Goal: Transaction & Acquisition: Purchase product/service

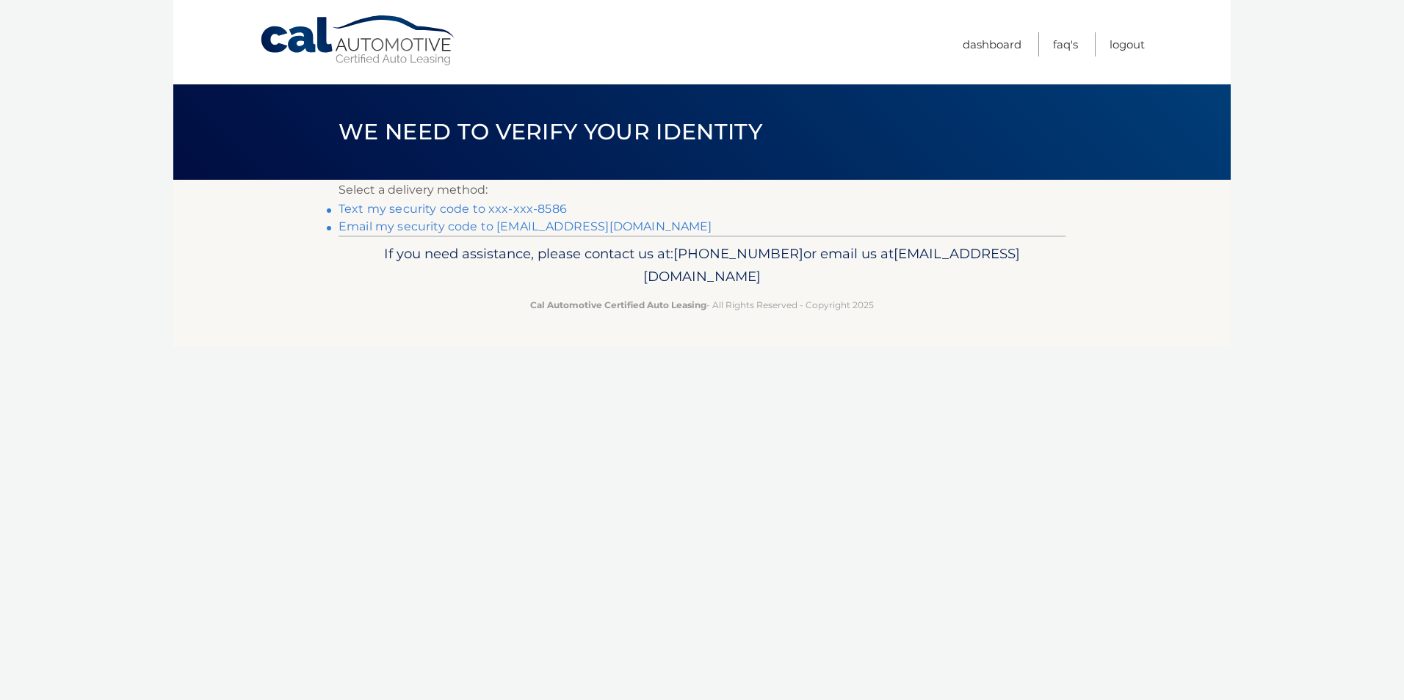
click at [423, 209] on link "Text my security code to xxx-xxx-8586" at bounding box center [452, 209] width 228 height 14
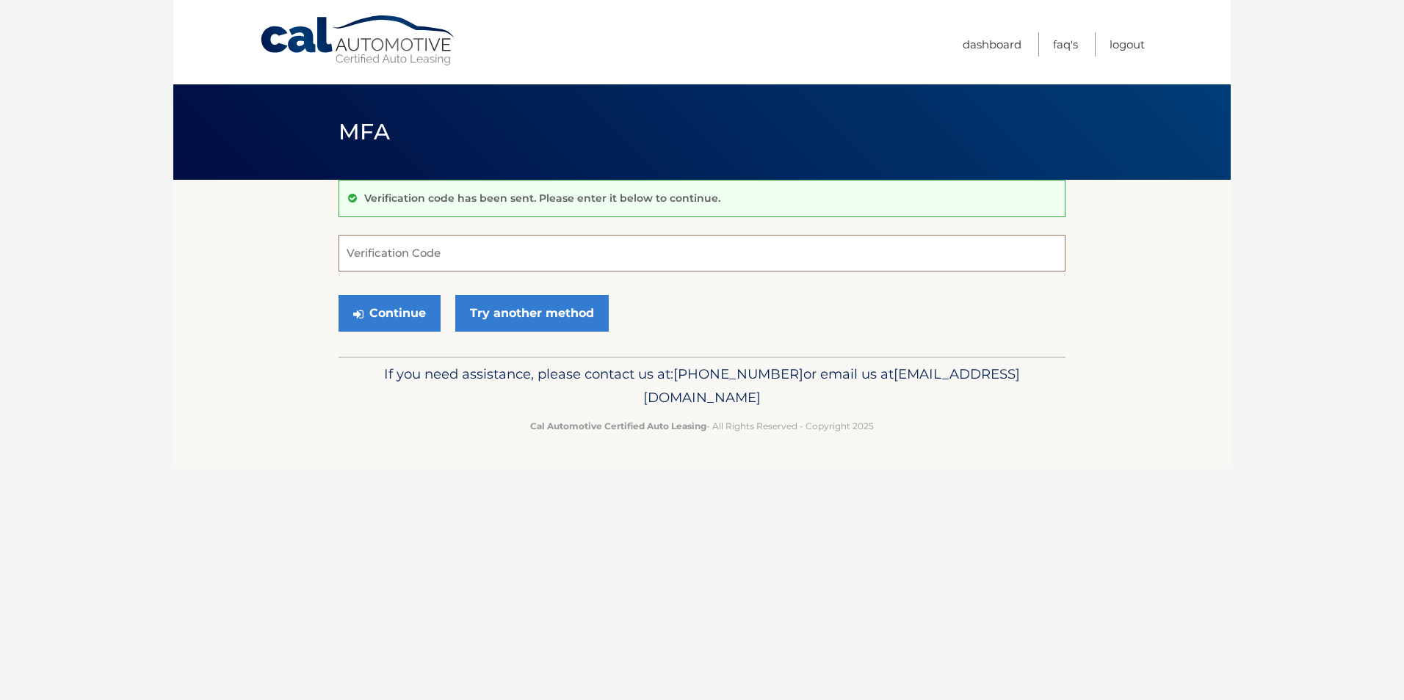
click at [385, 263] on input "Verification Code" at bounding box center [701, 253] width 727 height 37
type input "044533"
click at [402, 324] on button "Continue" at bounding box center [389, 313] width 102 height 37
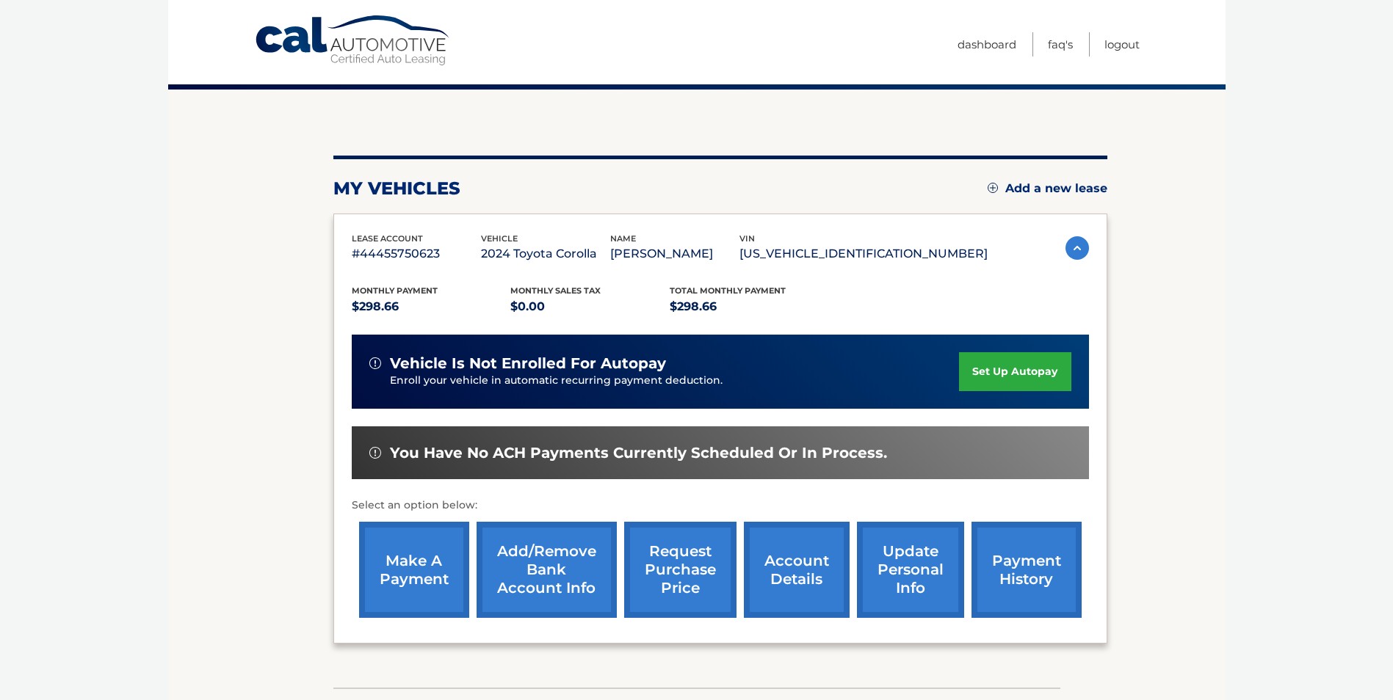
scroll to position [189, 0]
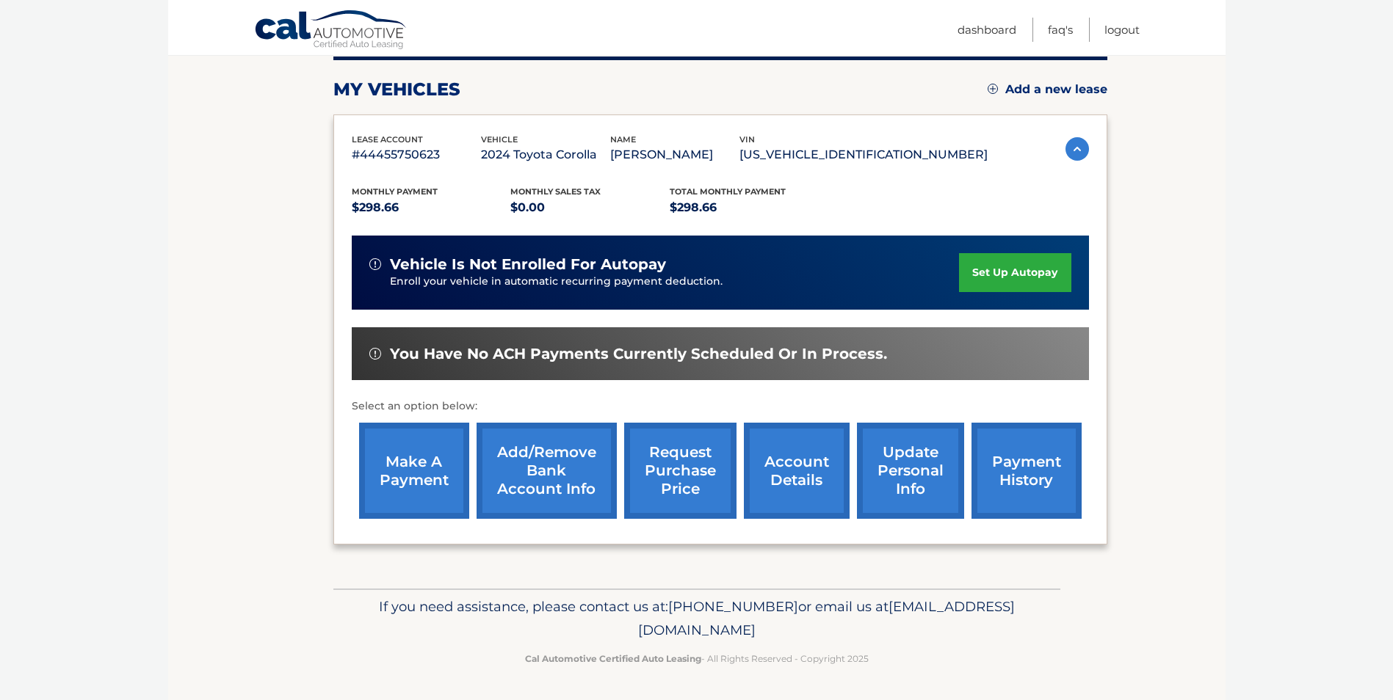
click at [424, 475] on link "make a payment" at bounding box center [414, 471] width 110 height 96
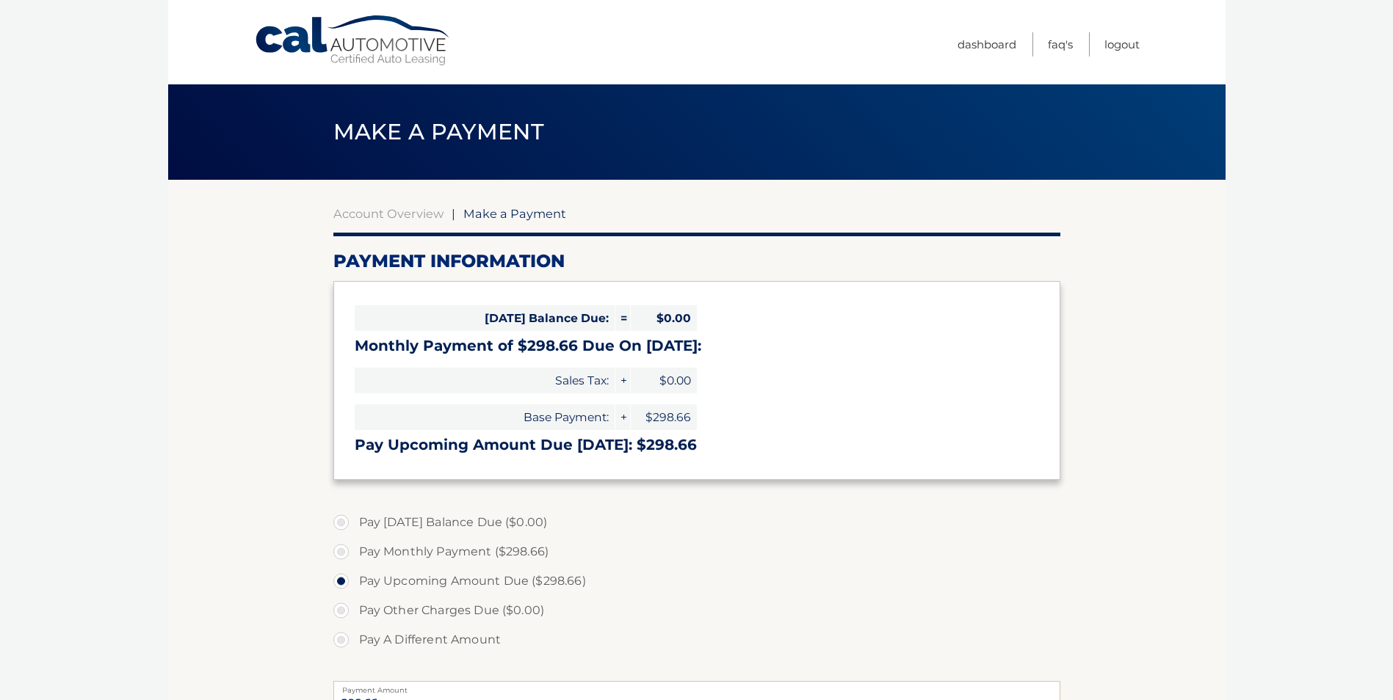
select select "ZGQ4MzJhMTItMDg5Yi00ZmFkLWE3MDEtYjkzMmFkZjhjZjZj"
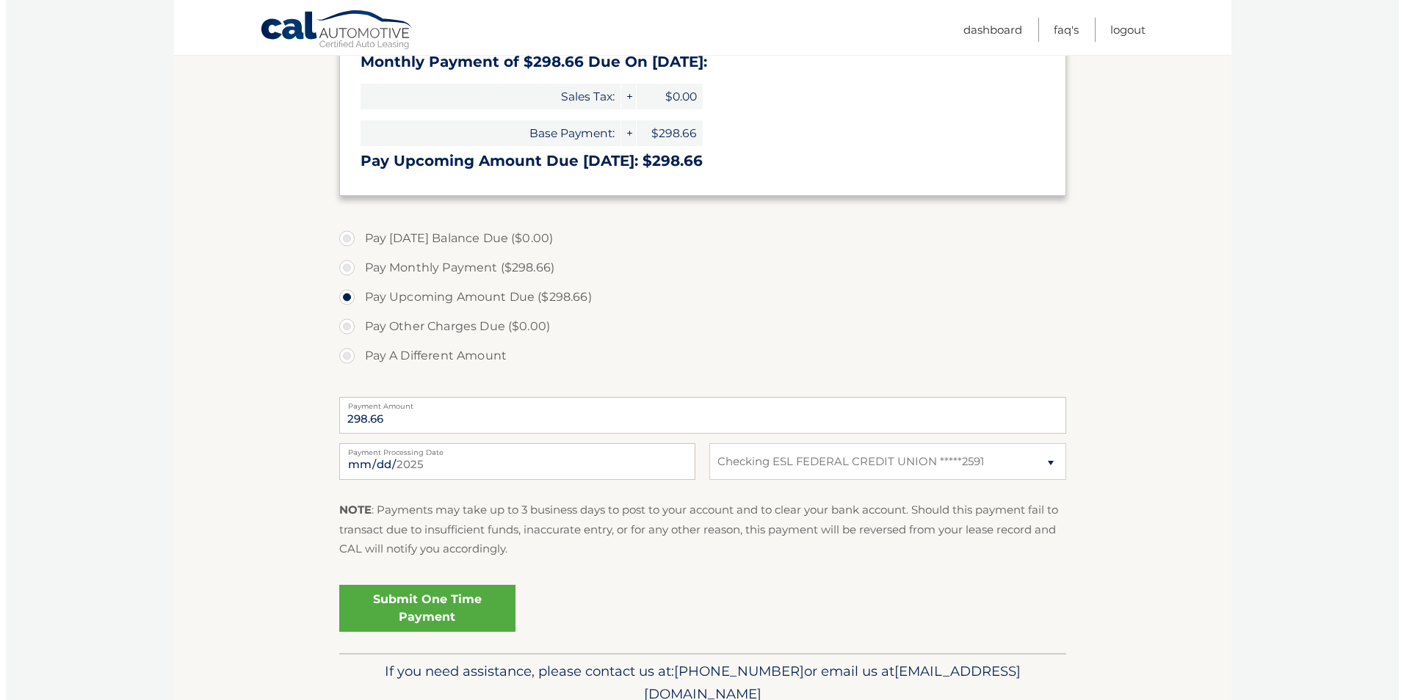
scroll to position [349, 0]
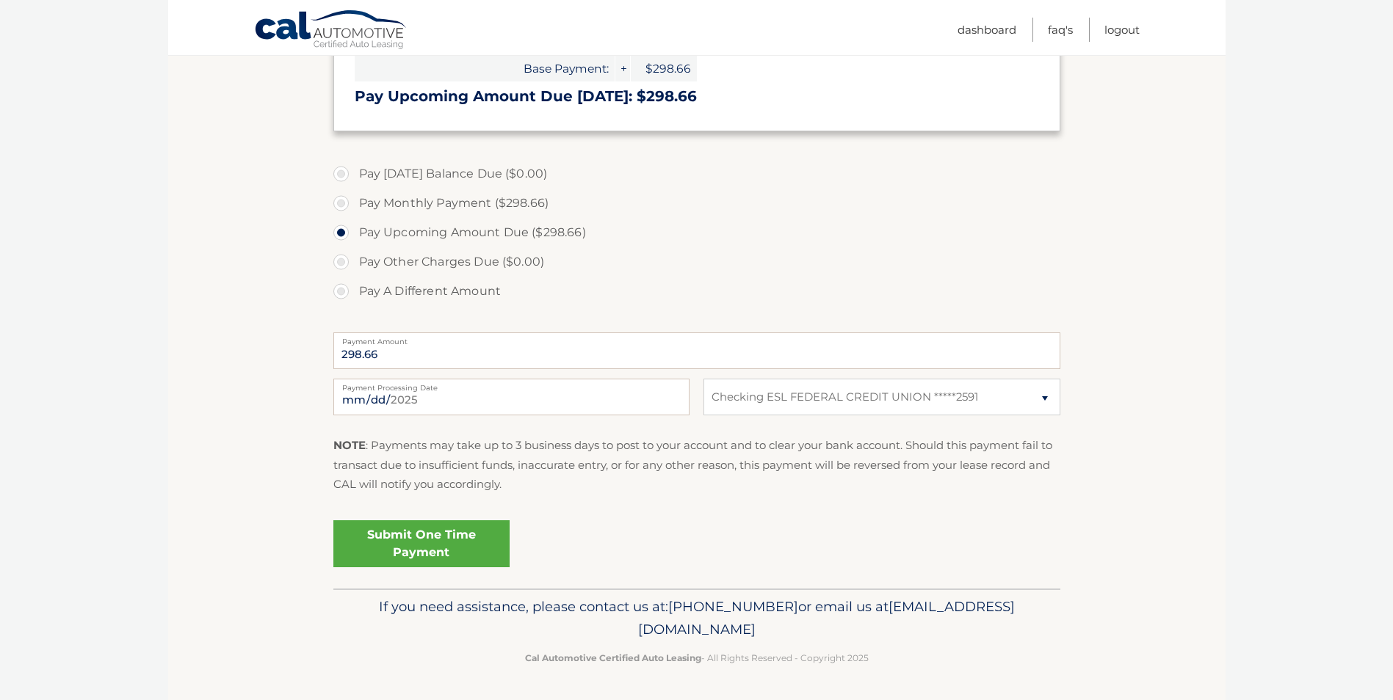
click at [371, 531] on link "Submit One Time Payment" at bounding box center [421, 543] width 176 height 47
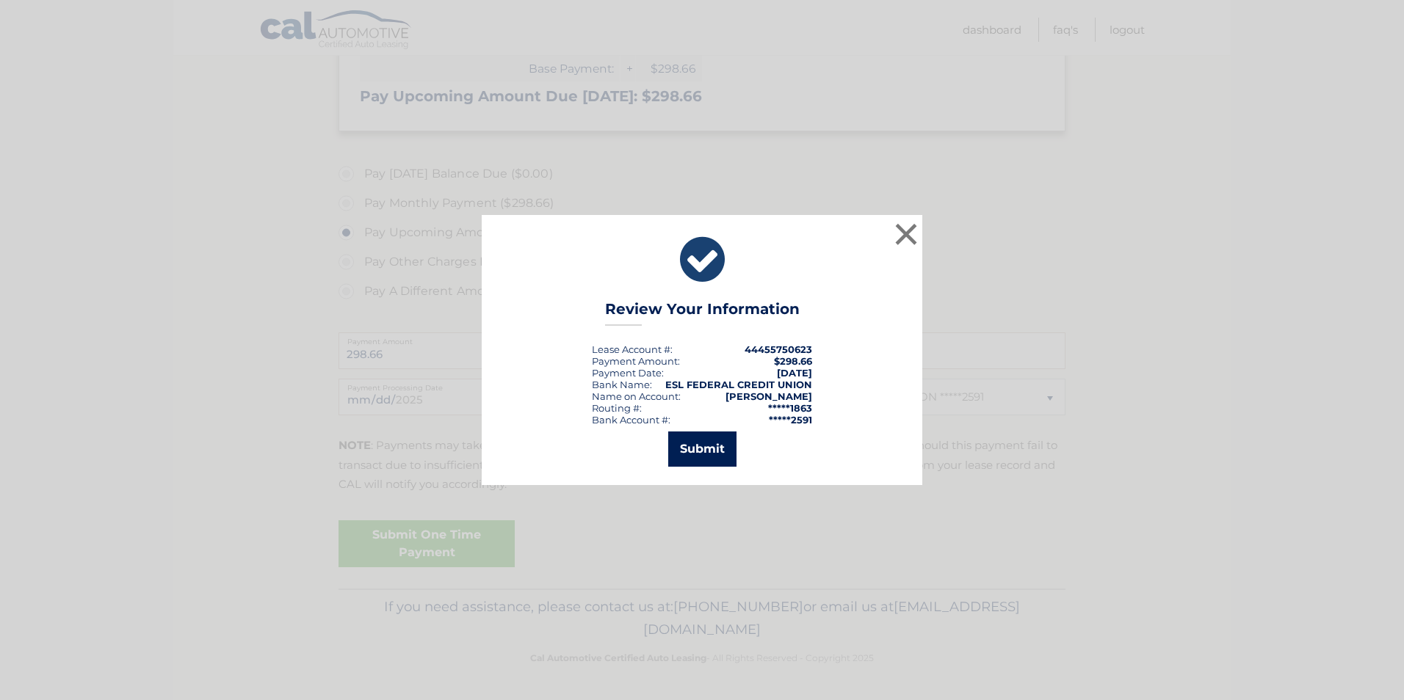
click at [707, 456] on button "Submit" at bounding box center [702, 449] width 68 height 35
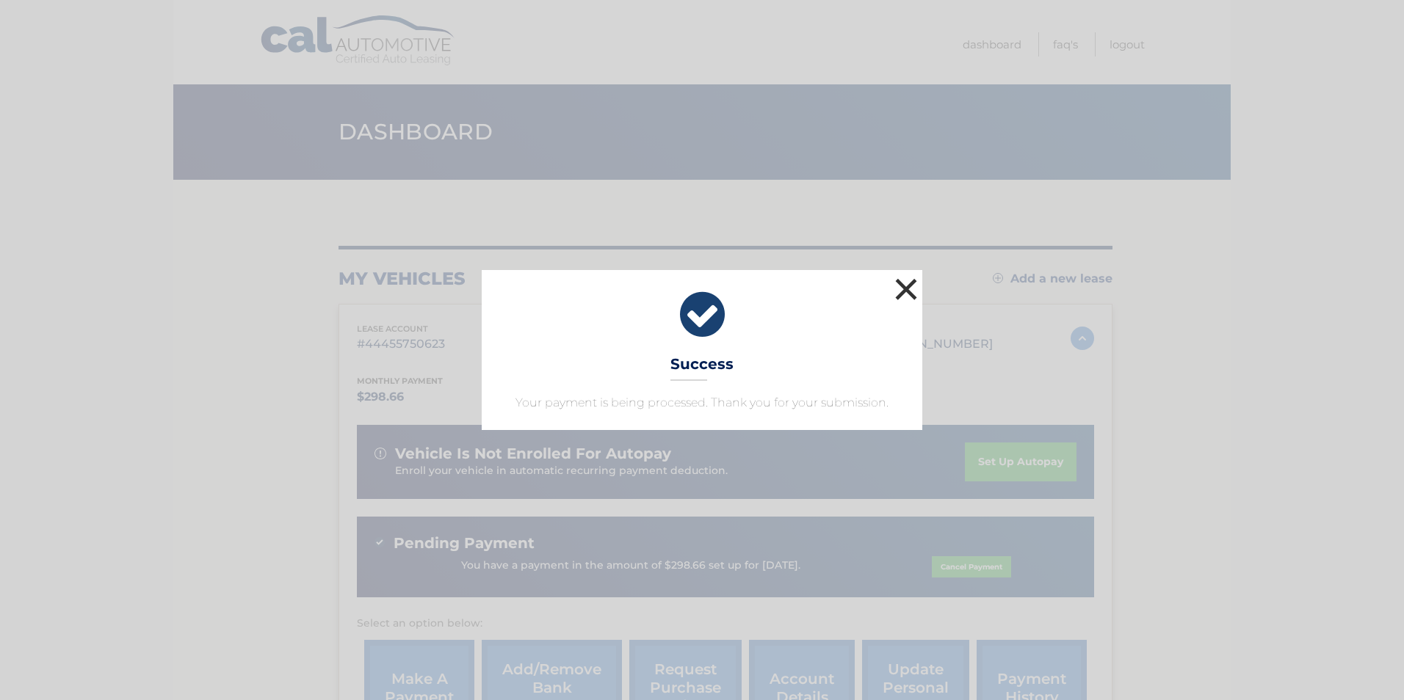
click at [904, 291] on button "×" at bounding box center [905, 289] width 29 height 29
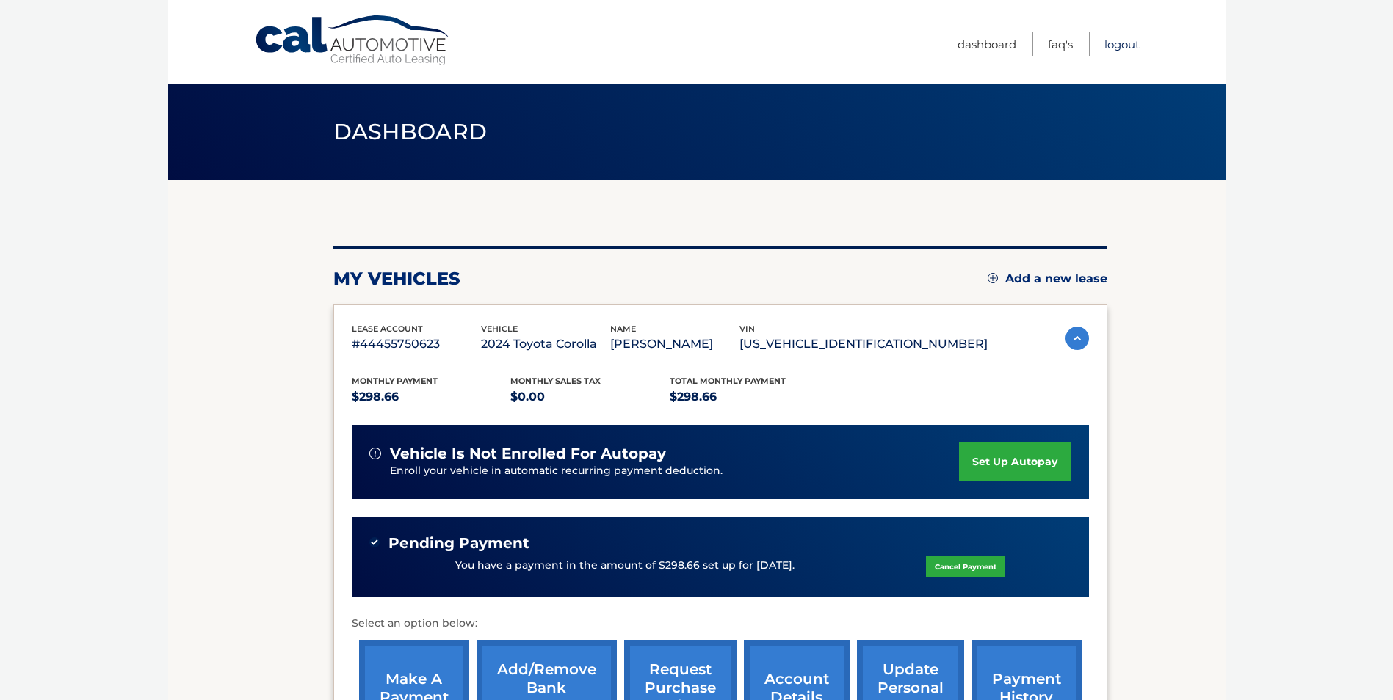
click at [1121, 39] on link "Logout" at bounding box center [1121, 44] width 35 height 24
